Goal: Transaction & Acquisition: Purchase product/service

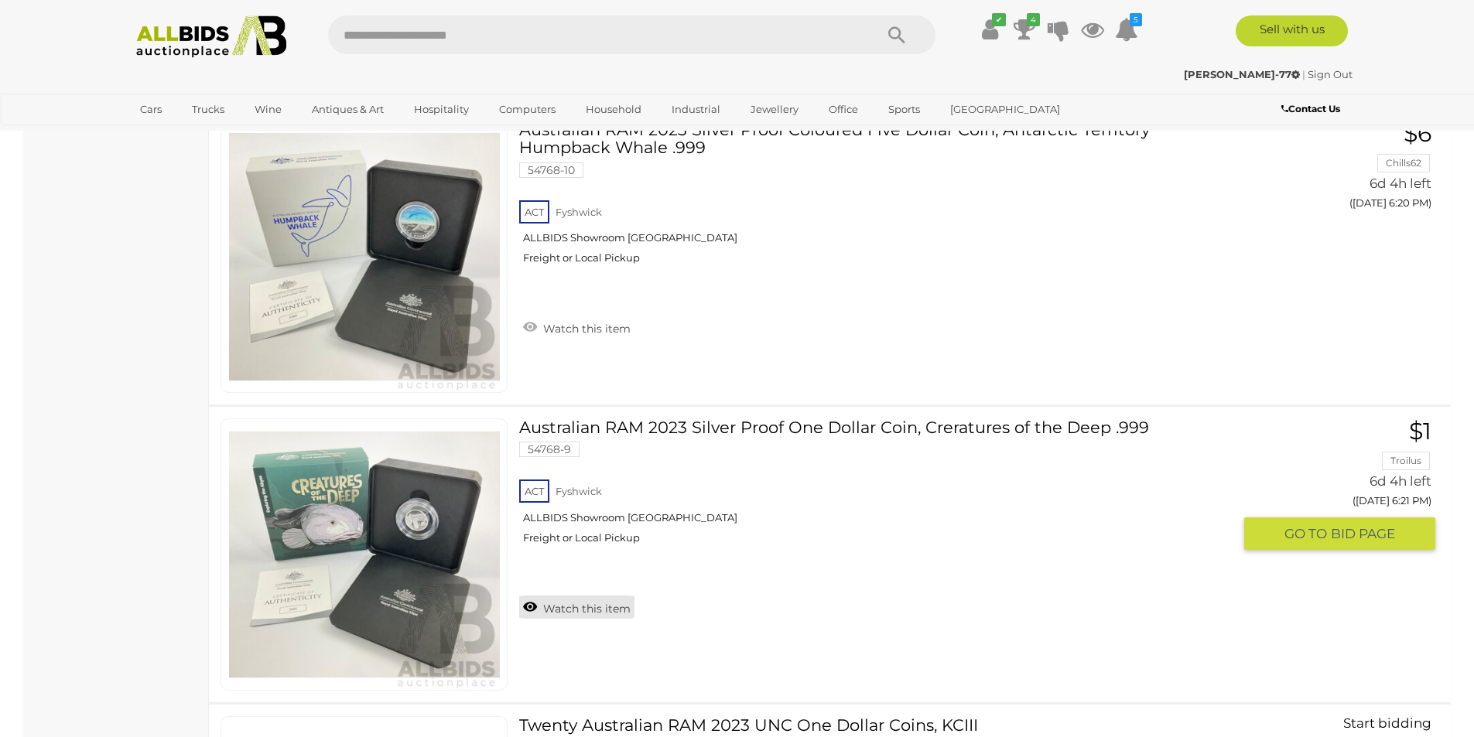
scroll to position [14606, 0]
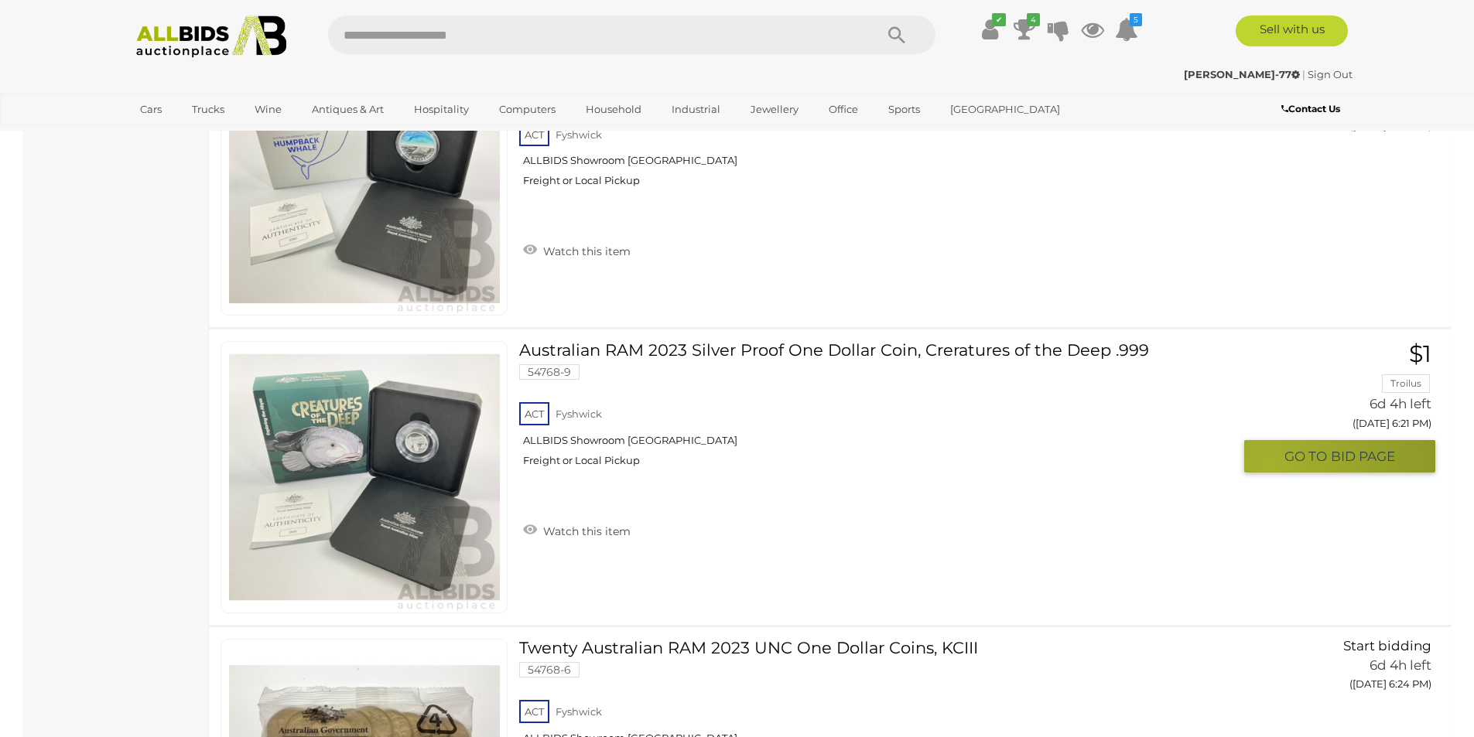
click at [1269, 464] on button "GO TO BID PAGE" at bounding box center [1339, 456] width 191 height 33
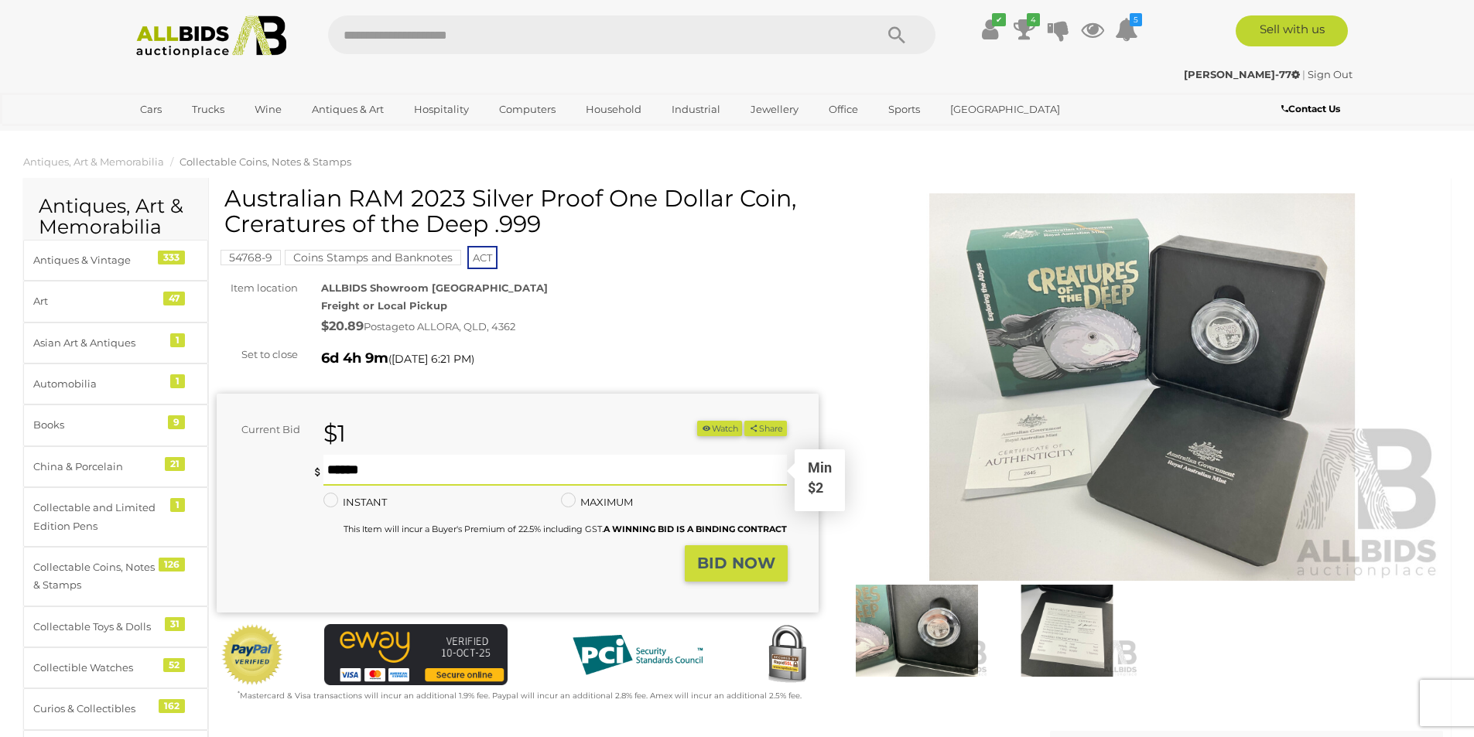
click at [469, 471] on input "text" at bounding box center [555, 470] width 464 height 31
type input "**"
click at [706, 557] on strong "BID NOW" at bounding box center [736, 563] width 78 height 19
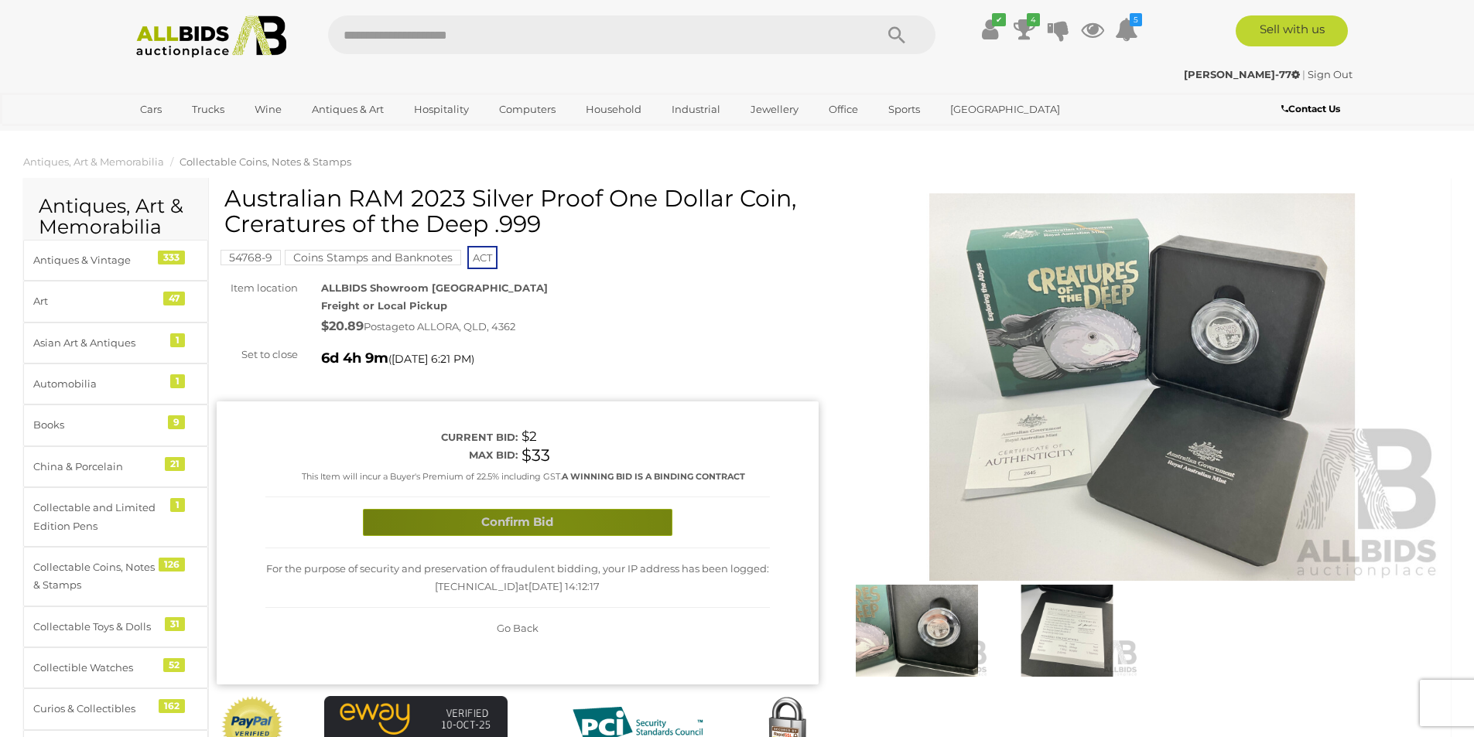
click at [556, 530] on button "Confirm Bid" at bounding box center [517, 522] width 309 height 27
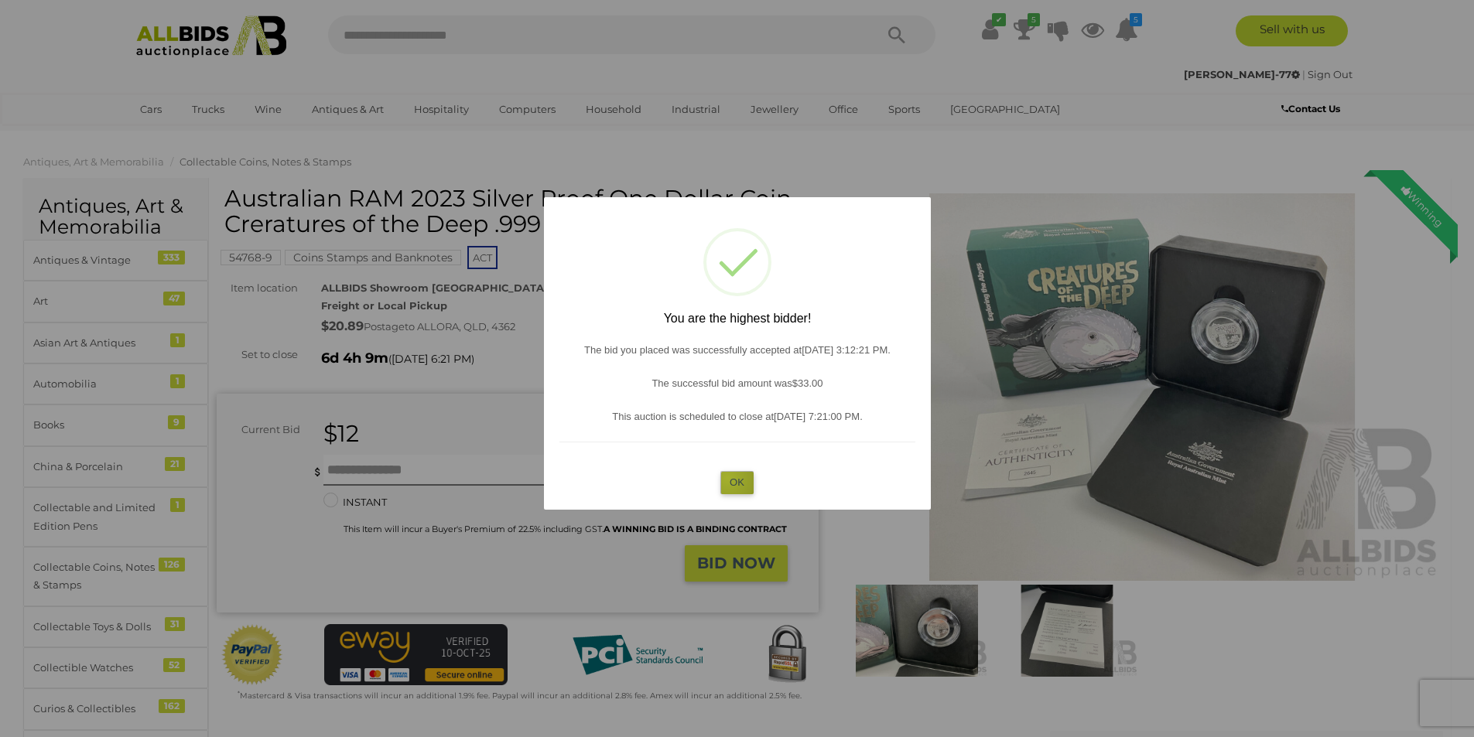
click at [729, 478] on button "OK" at bounding box center [736, 482] width 33 height 22
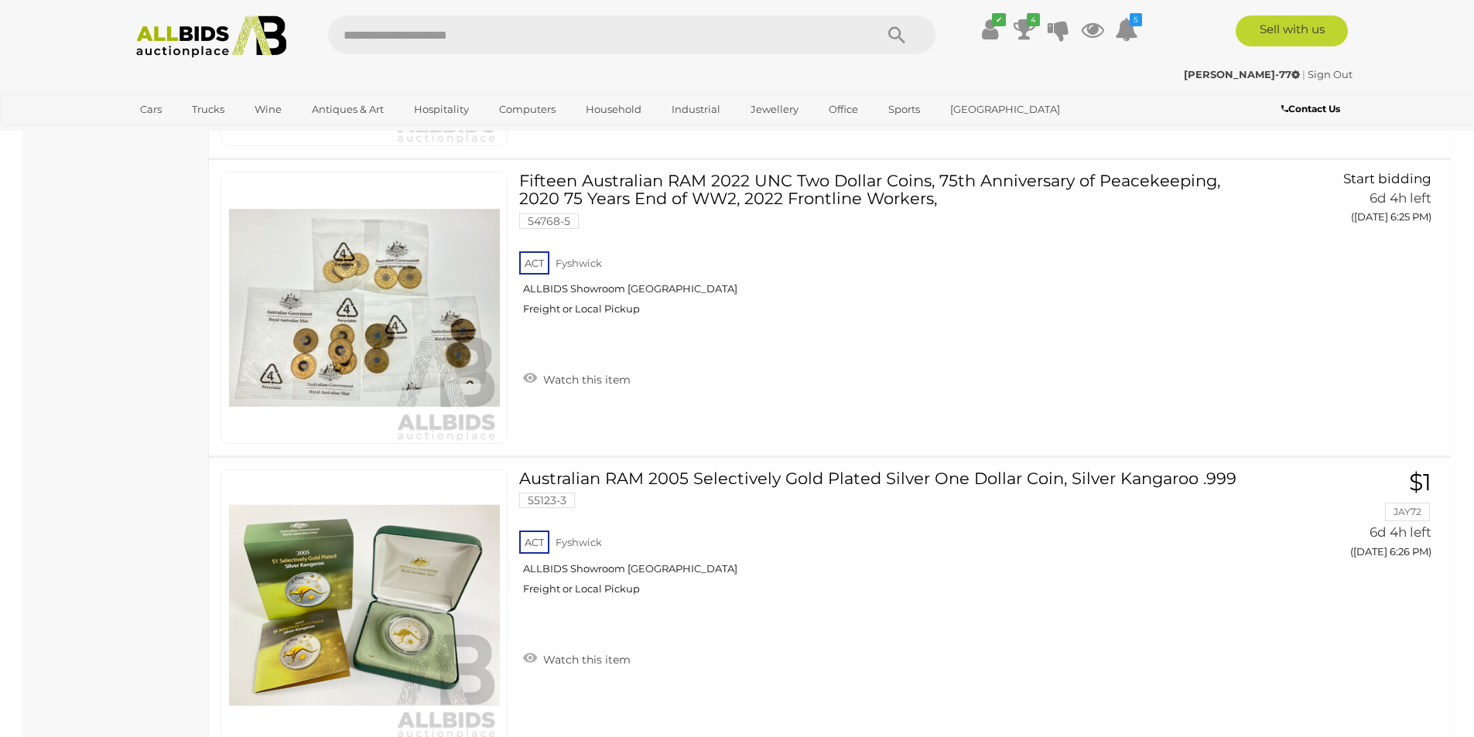
scroll to position [15396, 0]
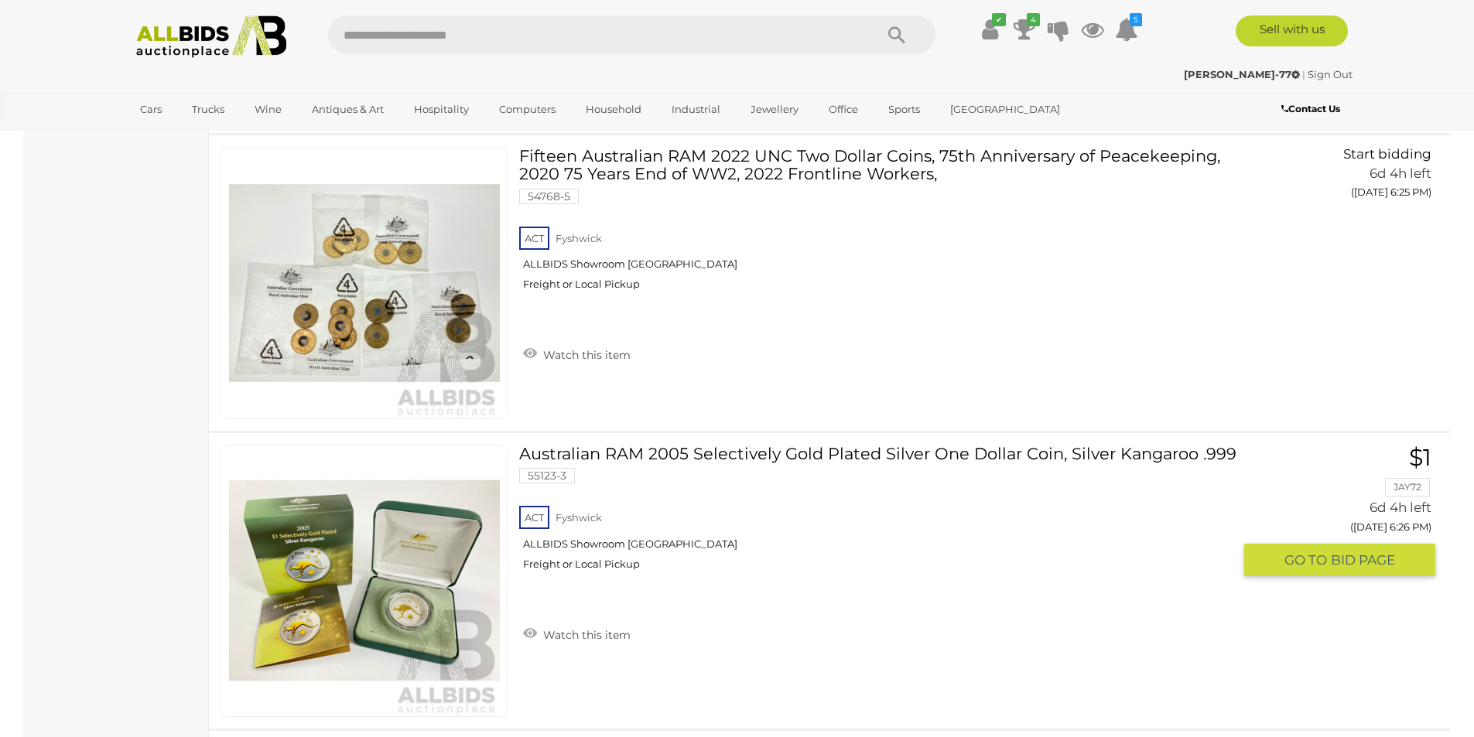
click at [620, 455] on link "Australian RAM 2005 Selectively Gold Plated Silver One Dollar Coin, Silver Kang…" at bounding box center [881, 514] width 701 height 138
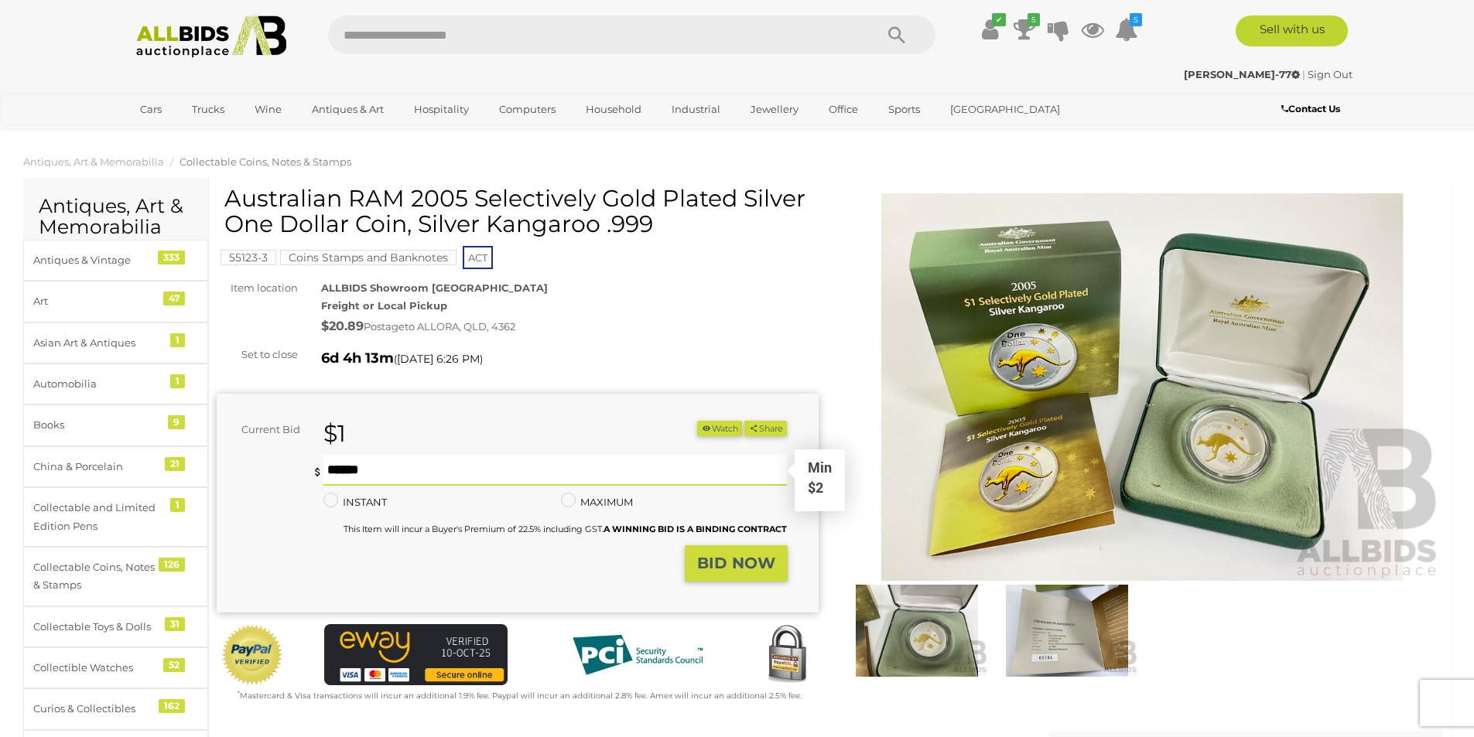
click at [467, 468] on input "text" at bounding box center [555, 470] width 464 height 31
type input "**"
click at [710, 556] on strong "BID NOW" at bounding box center [736, 563] width 78 height 19
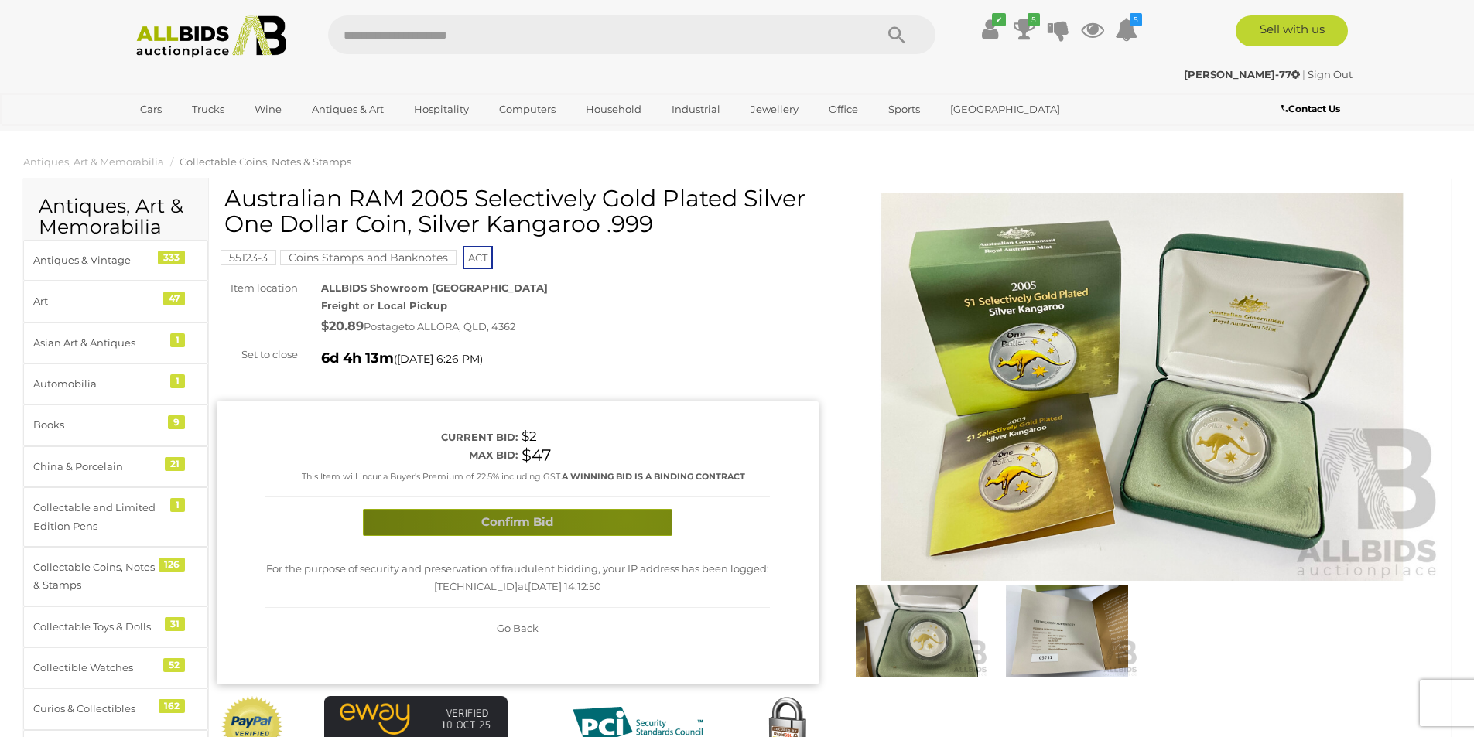
click at [626, 518] on button "Confirm Bid" at bounding box center [517, 522] width 309 height 27
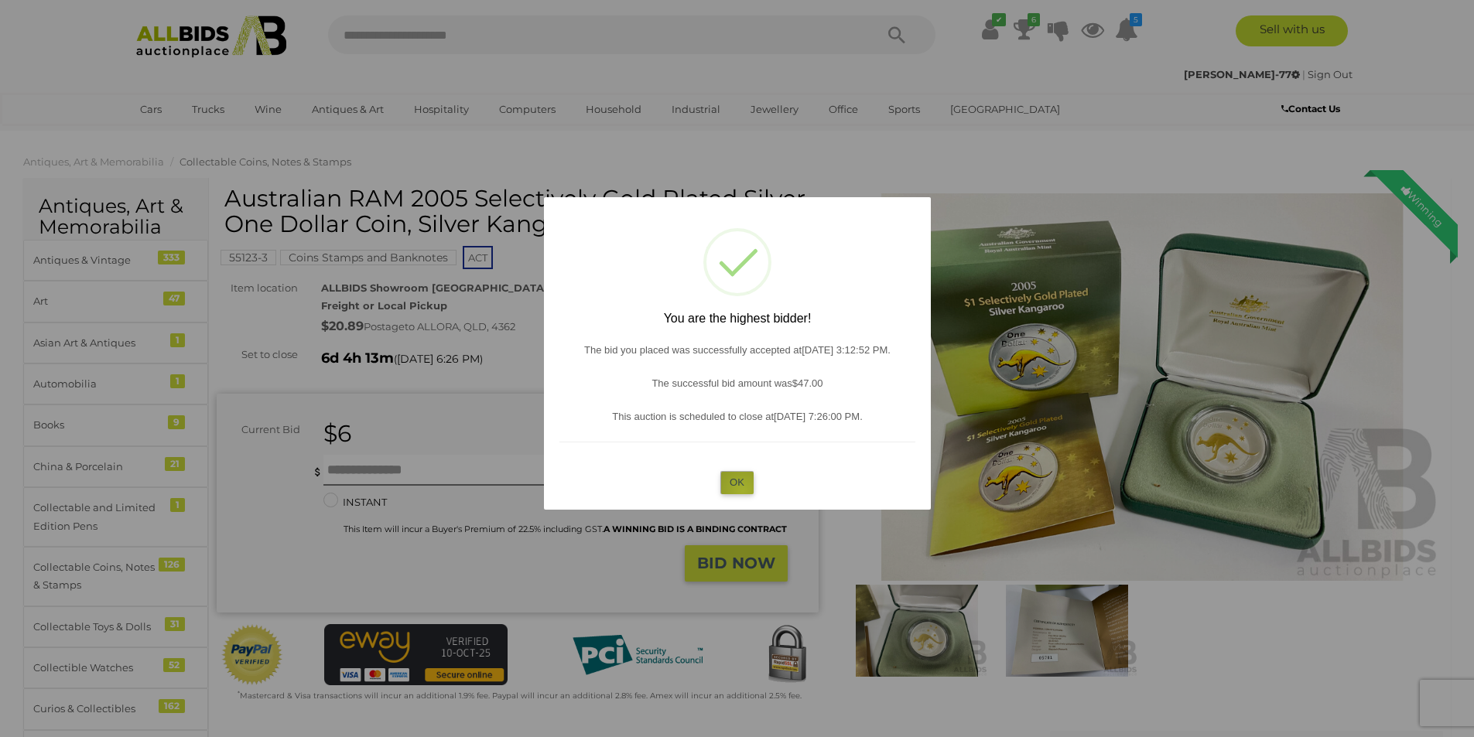
click at [743, 491] on button "OK" at bounding box center [736, 482] width 33 height 22
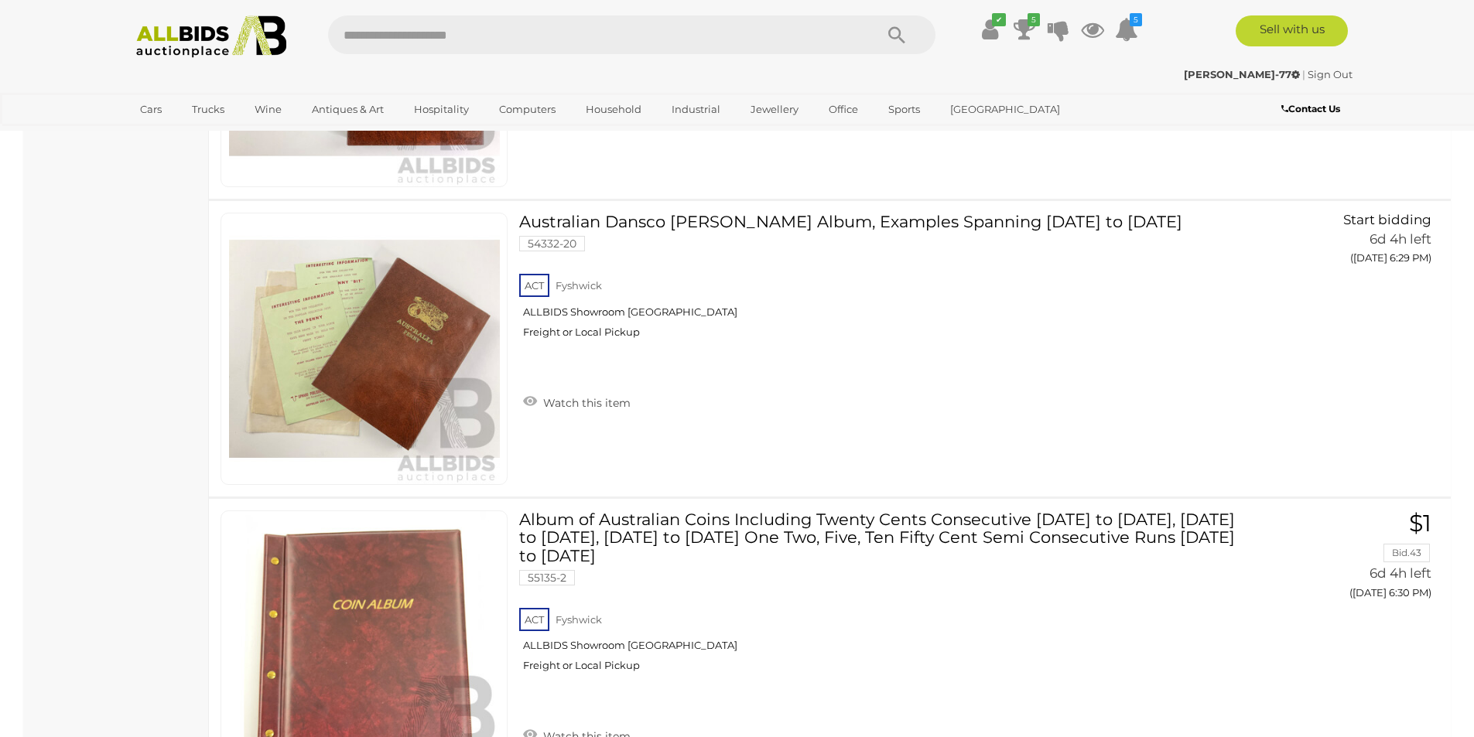
scroll to position [16599, 0]
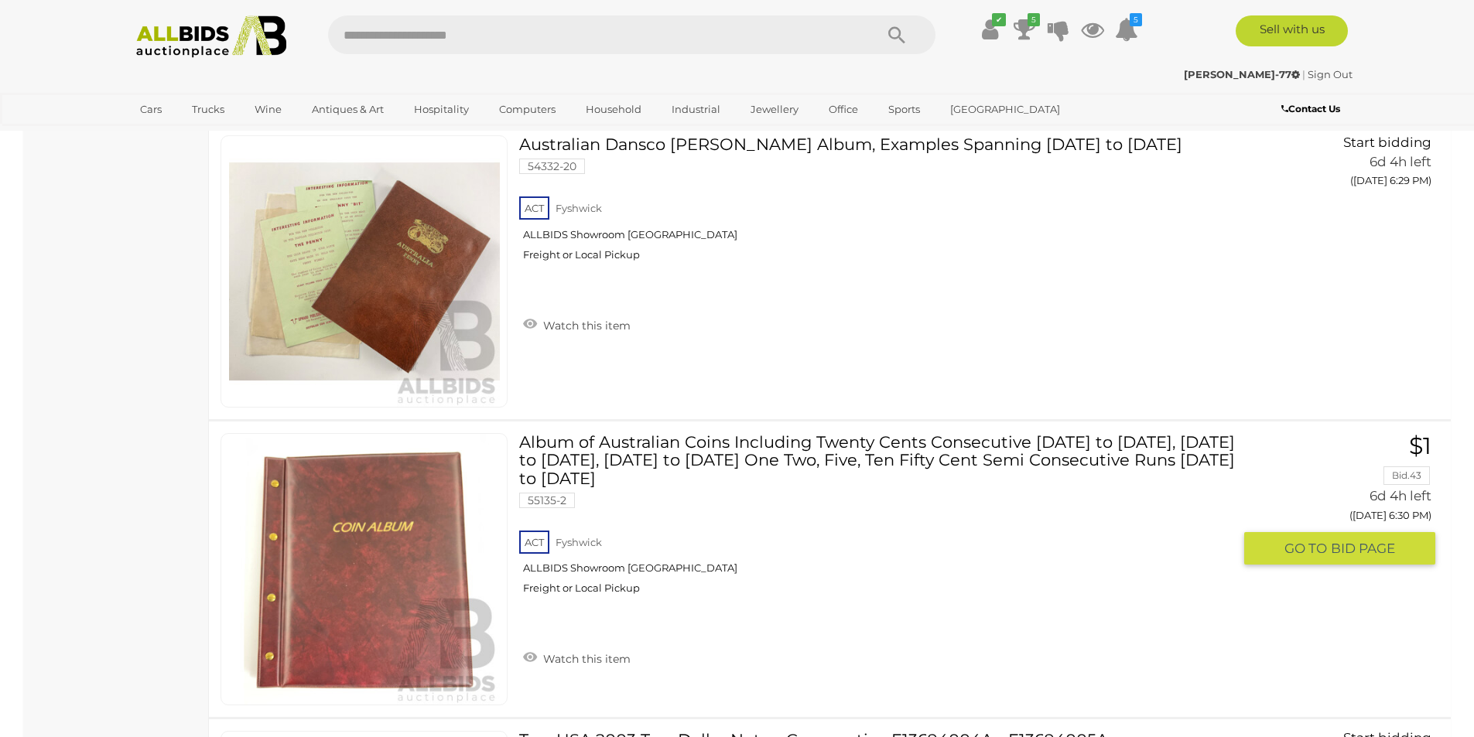
click at [600, 464] on link "Album of Australian Coins Including Twenty Cents Consecutive [DATE] to [DATE], …" at bounding box center [881, 519] width 701 height 173
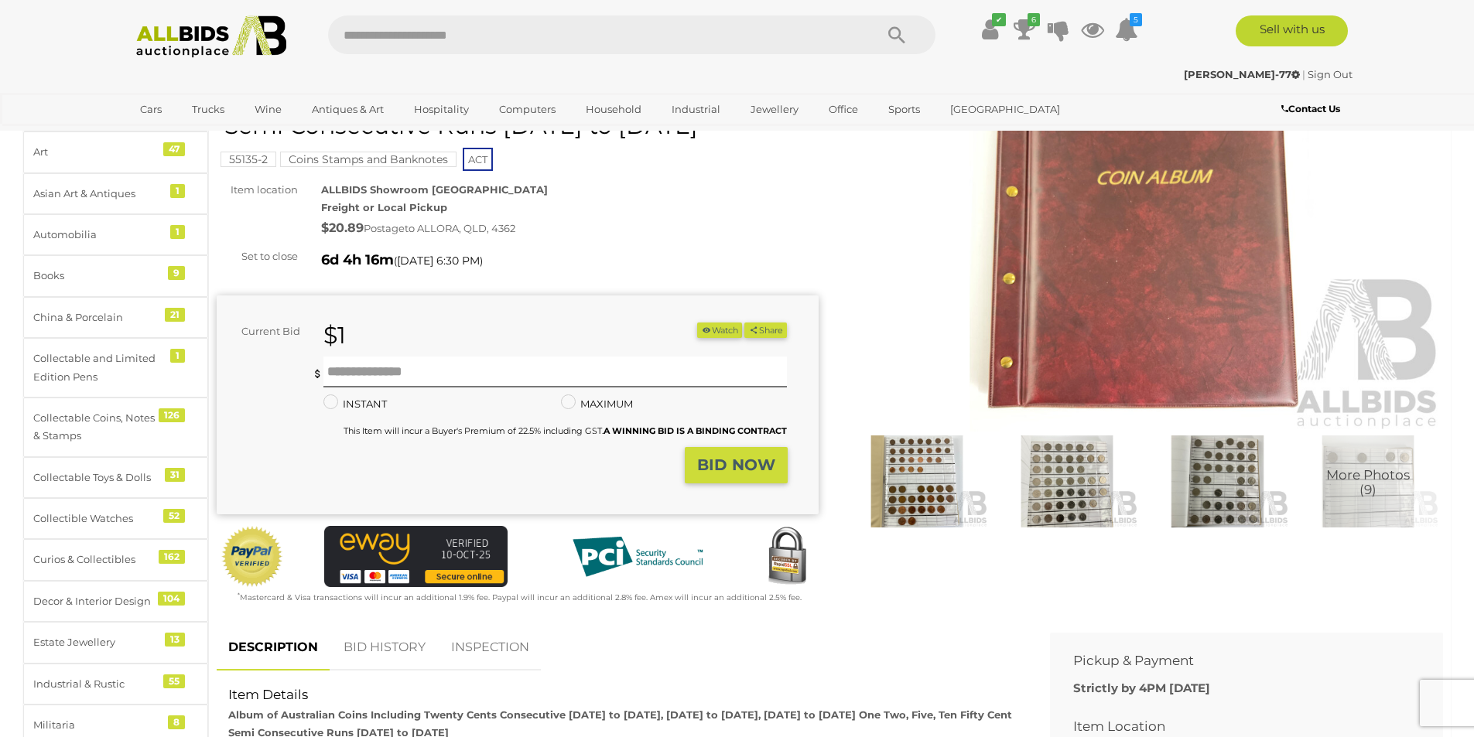
scroll to position [155, 0]
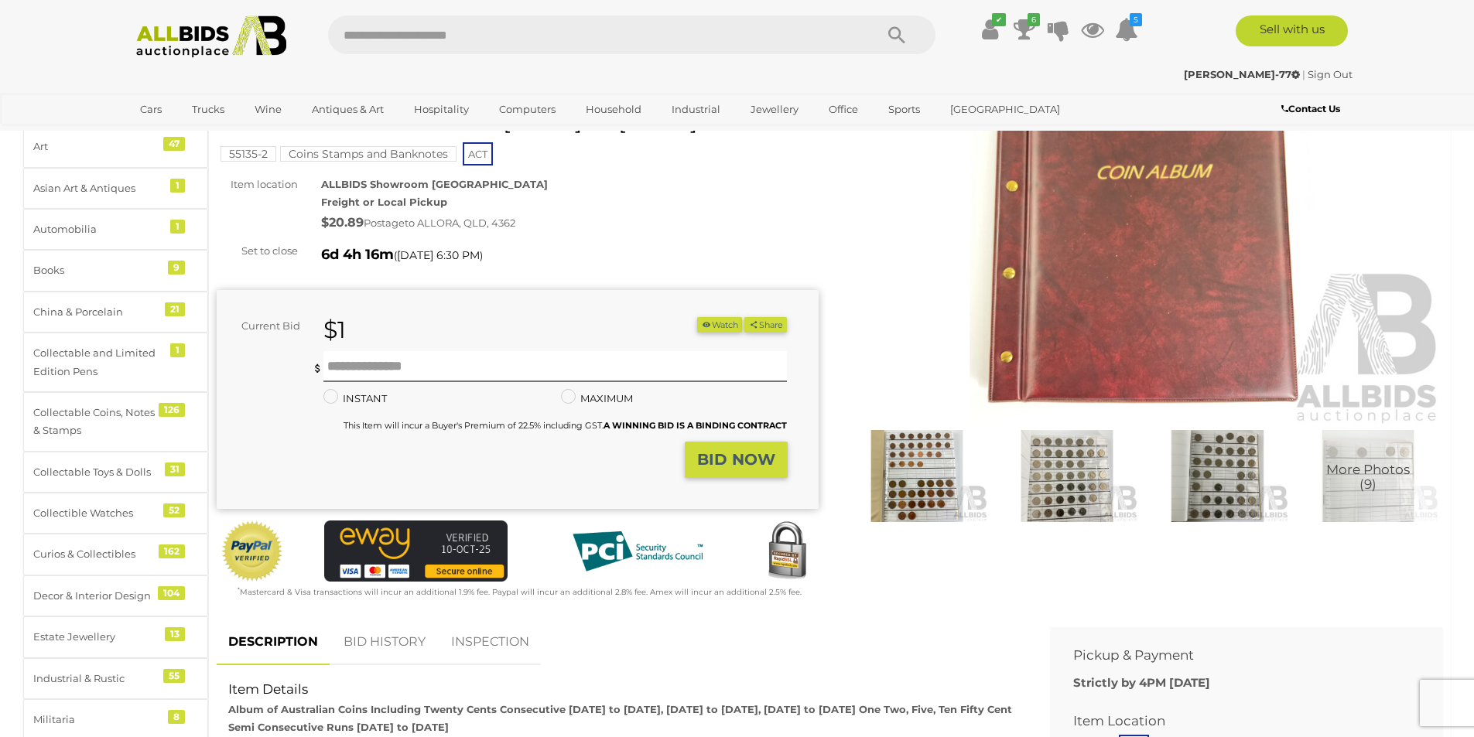
click at [948, 487] on img at bounding box center [917, 476] width 142 height 92
